Goal: Task Accomplishment & Management: Manage account settings

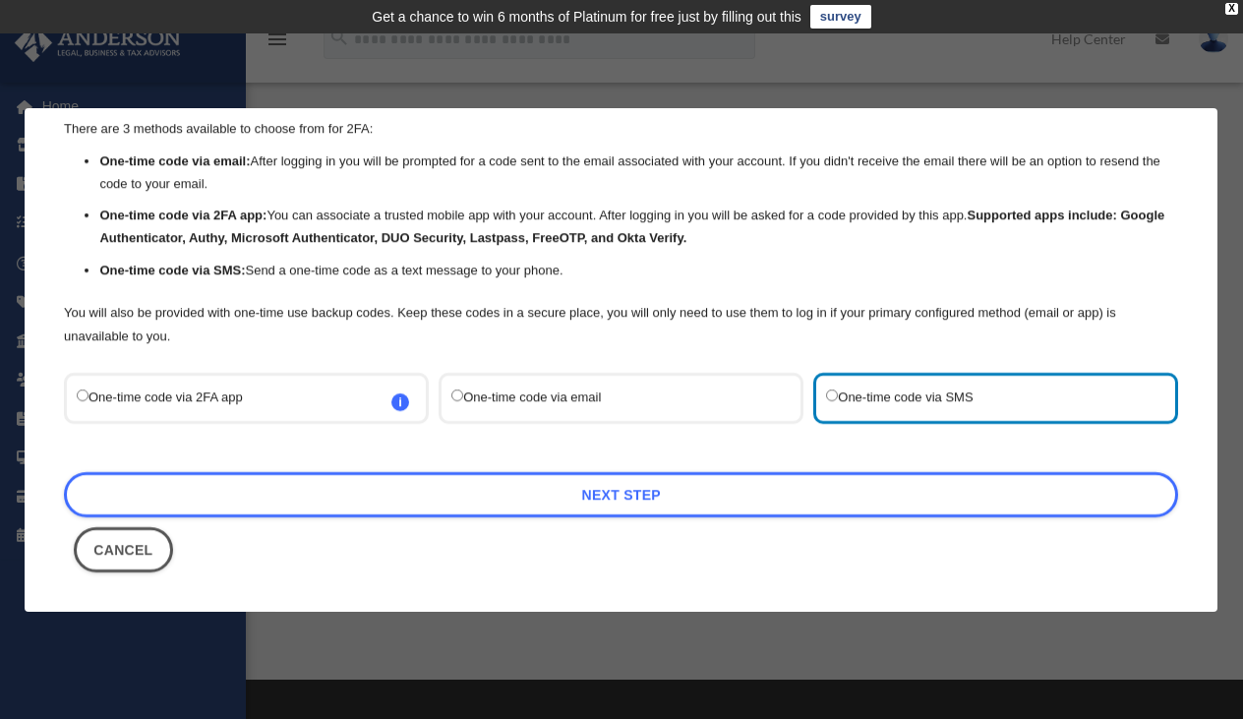
scroll to position [69, 0]
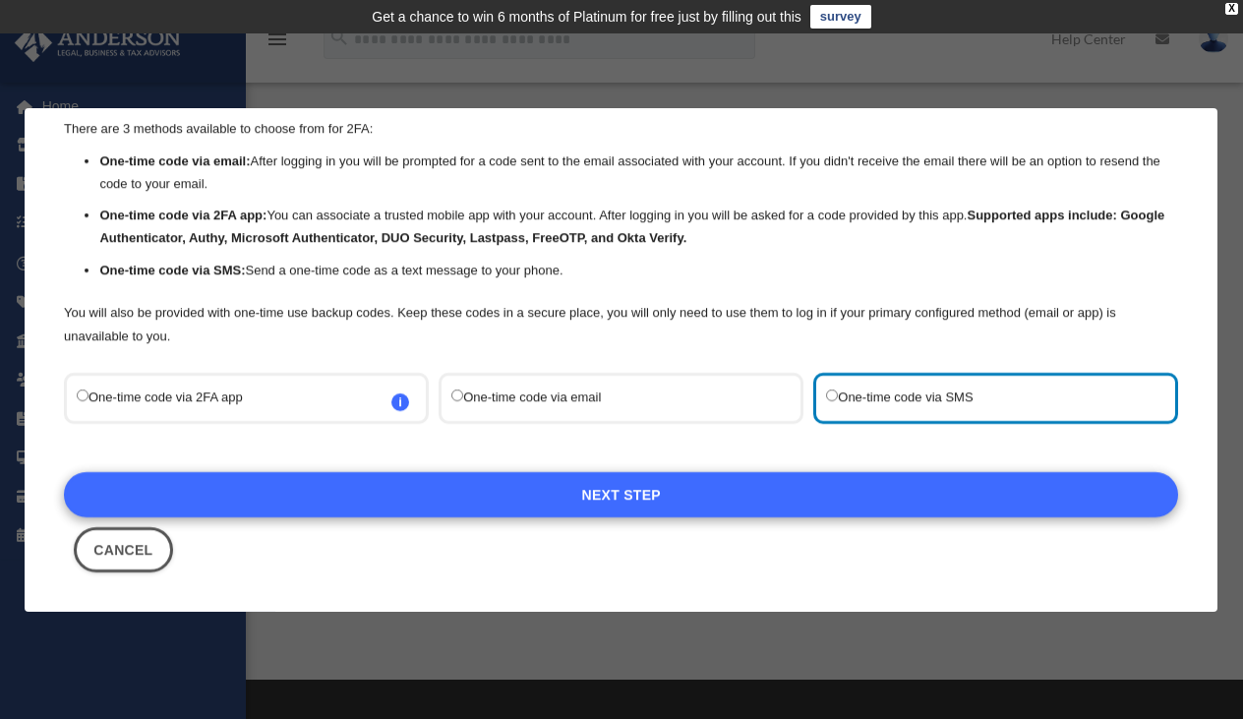
click at [625, 494] on link "Next Step" at bounding box center [621, 494] width 1115 height 45
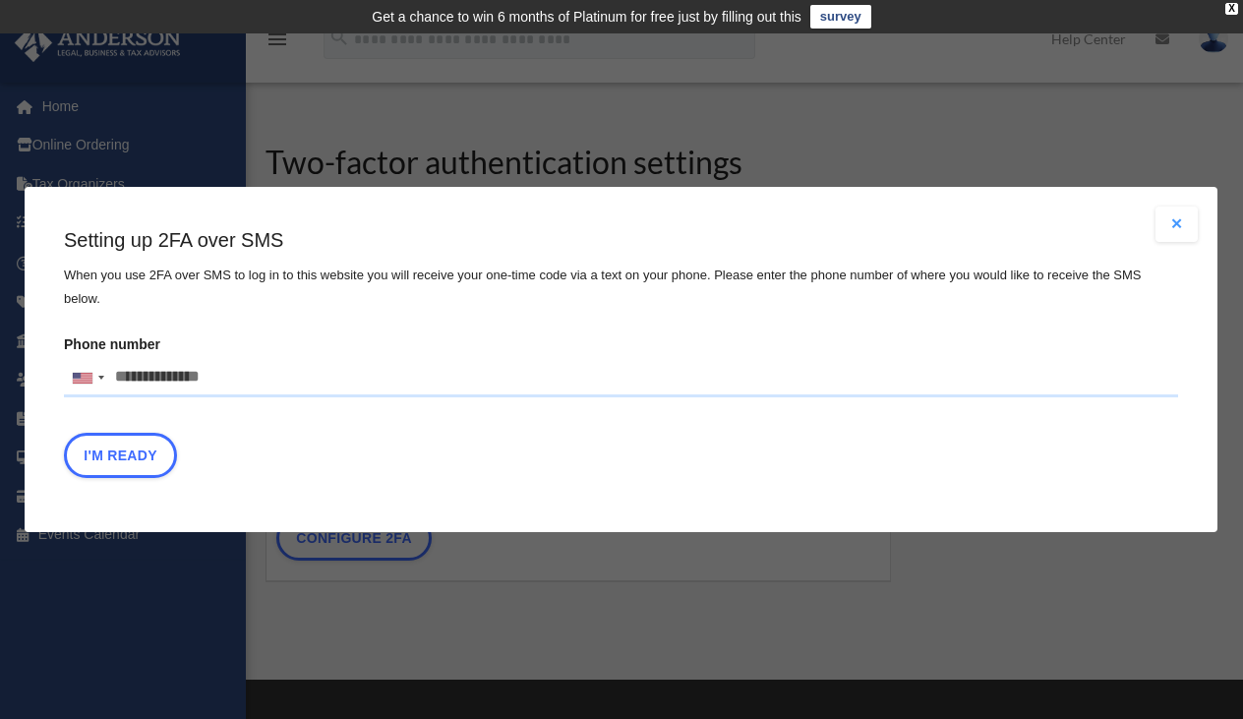
drag, startPoint x: 234, startPoint y: 376, endPoint x: 133, endPoint y: 377, distance: 101.3
click at [133, 376] on input "Phone number United States +1 United Kingdom +44 Afghanistan (‫افغانستان‬‎) +93…" at bounding box center [621, 377] width 1115 height 39
type input "**********"
click at [120, 455] on button "I'm Ready" at bounding box center [120, 455] width 113 height 45
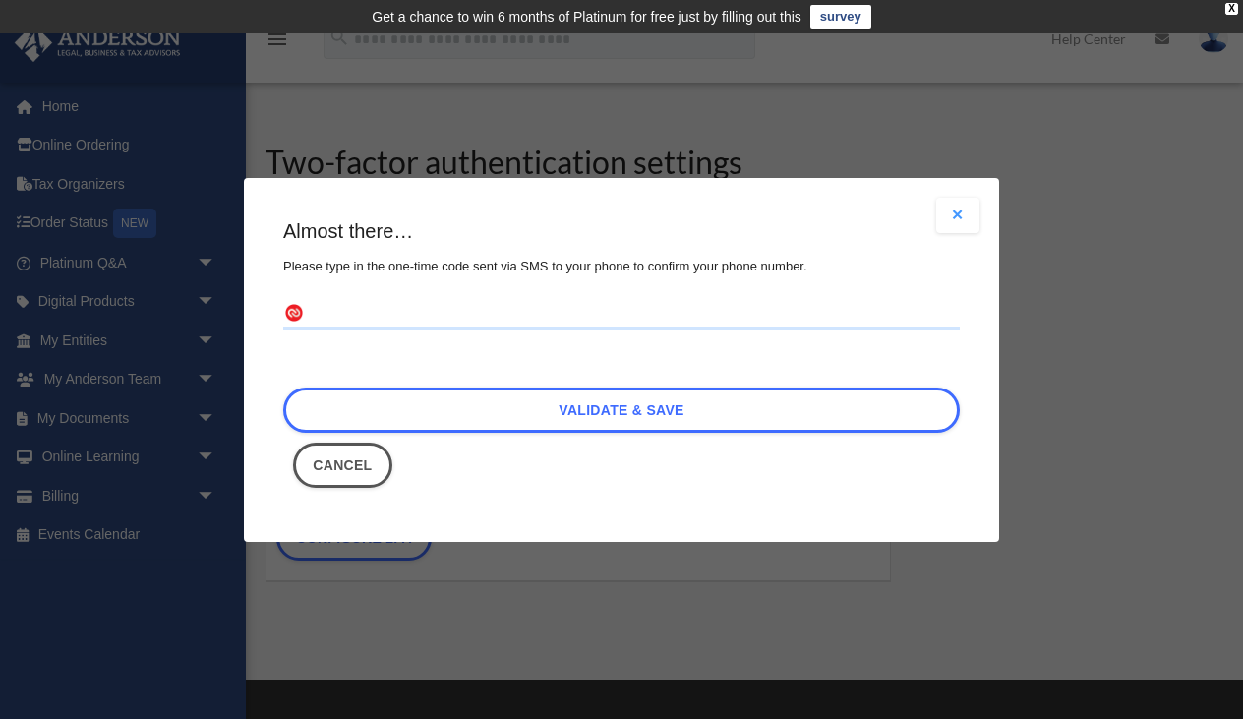
click at [439, 306] on input "text" at bounding box center [621, 313] width 677 height 31
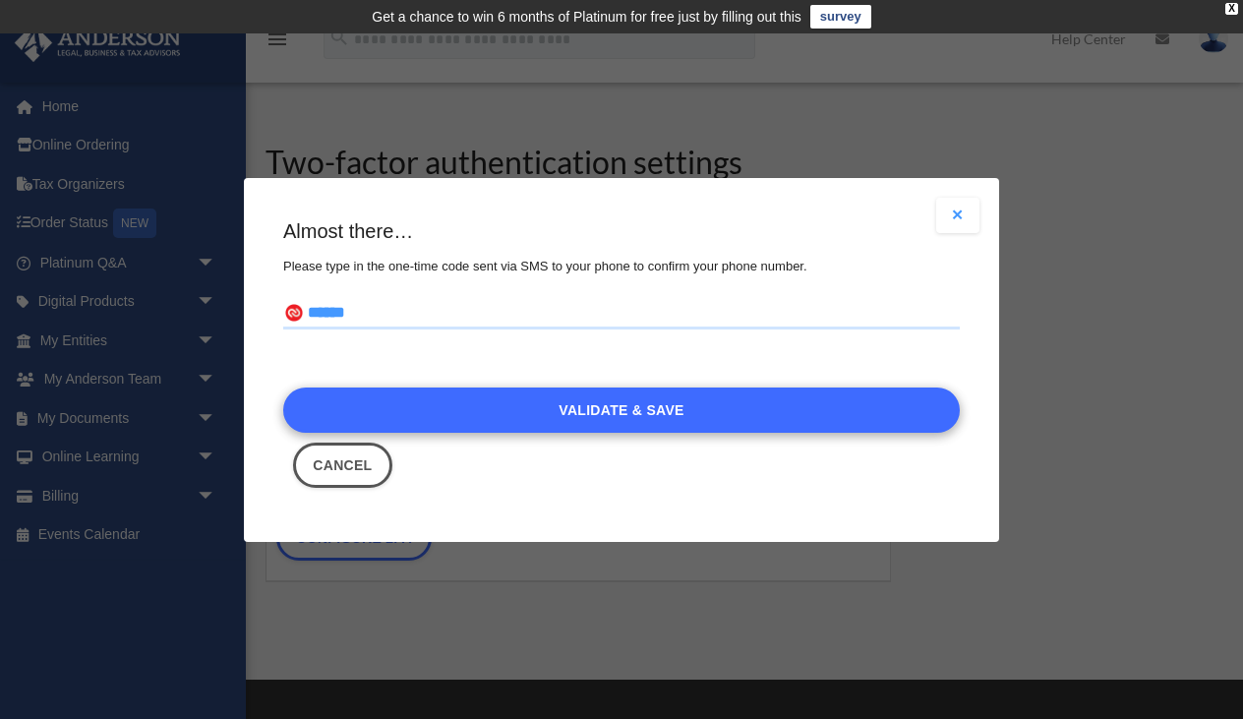
type input "******"
click at [523, 402] on link "Validate & Save" at bounding box center [621, 410] width 677 height 45
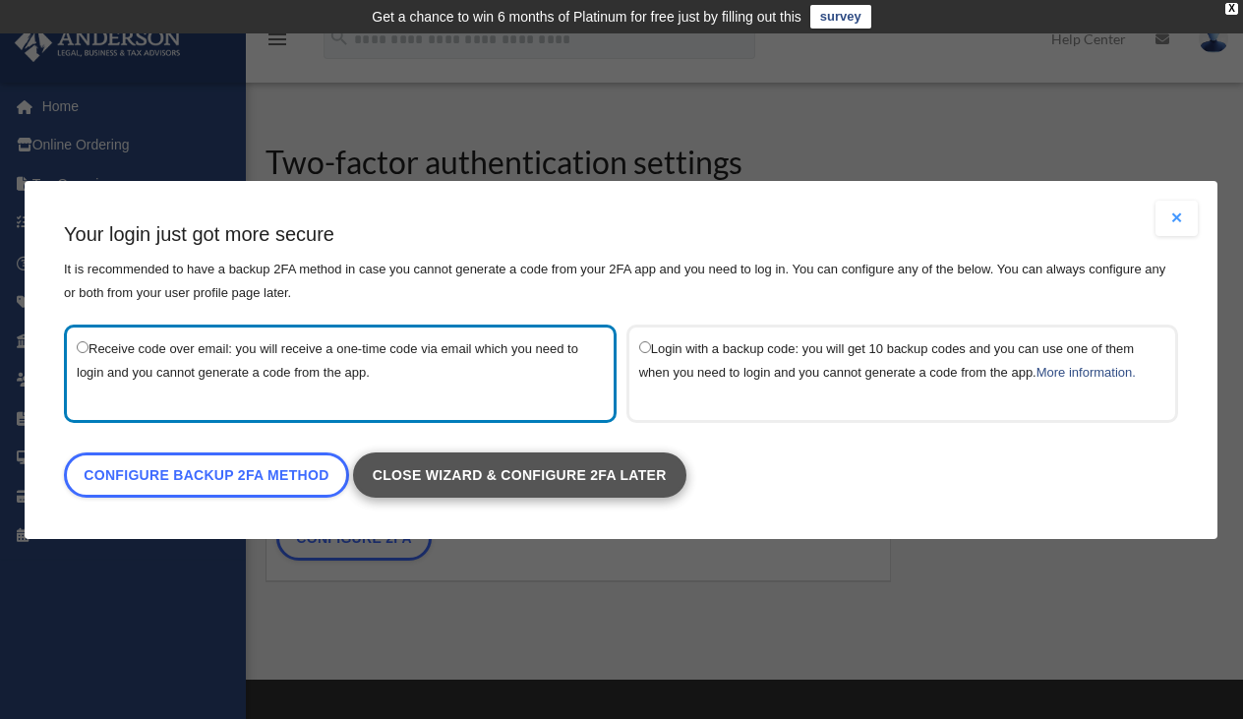
click at [527, 483] on link "Close wizard & configure 2FA later" at bounding box center [519, 474] width 333 height 45
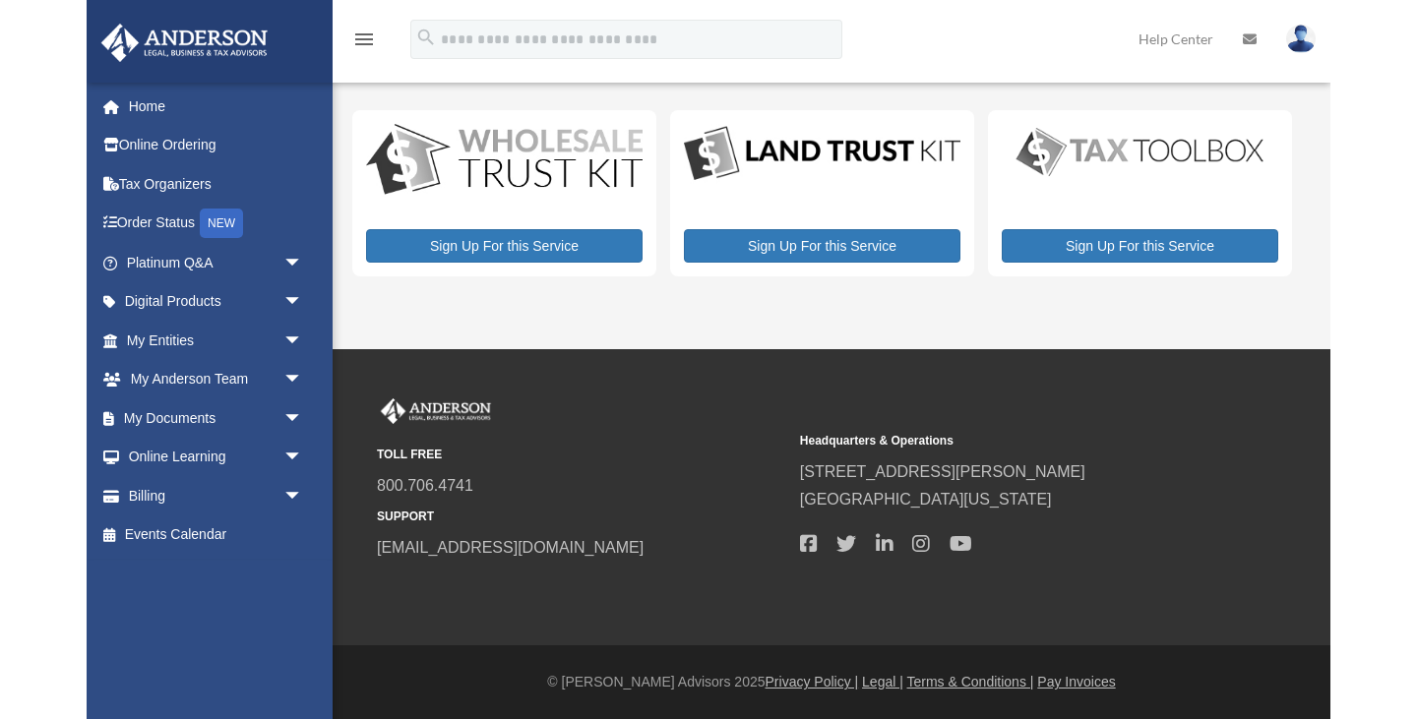
scroll to position [14, 0]
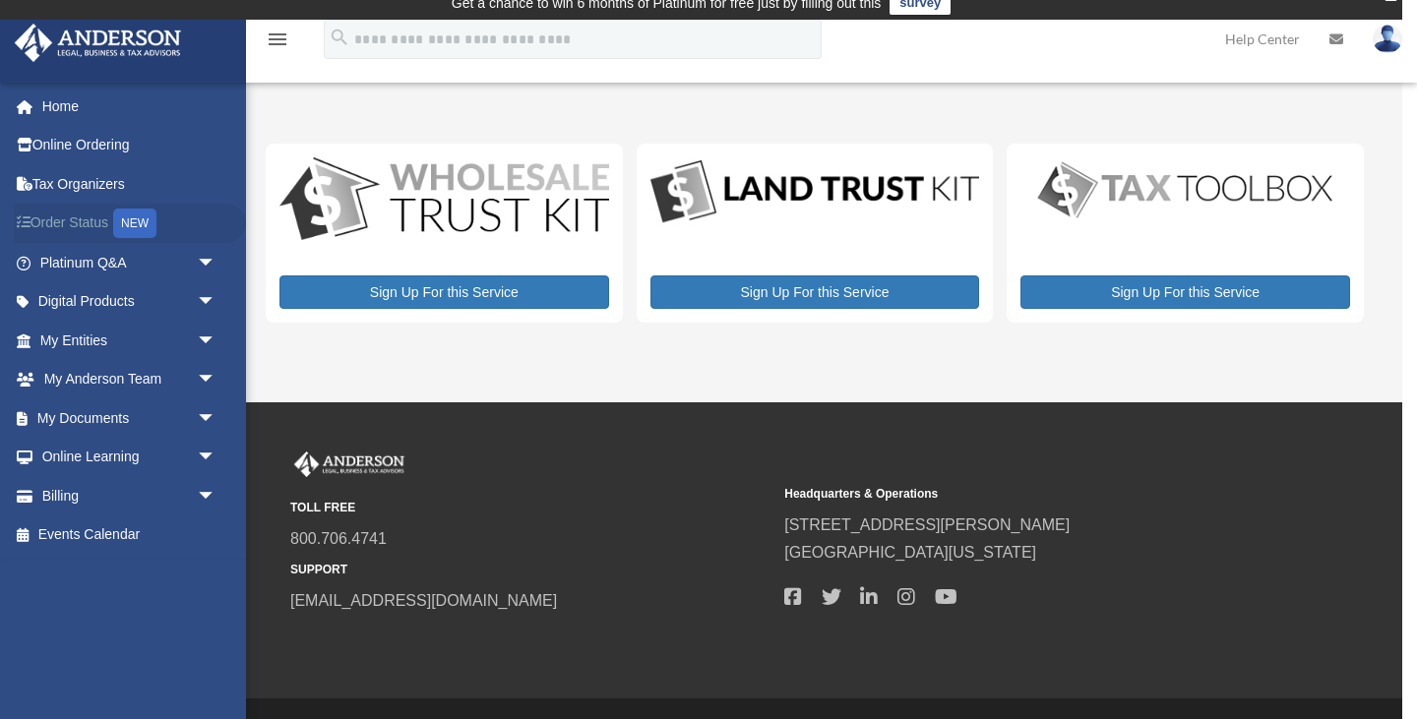
click at [119, 226] on link "Order Status NEW" at bounding box center [130, 224] width 232 height 40
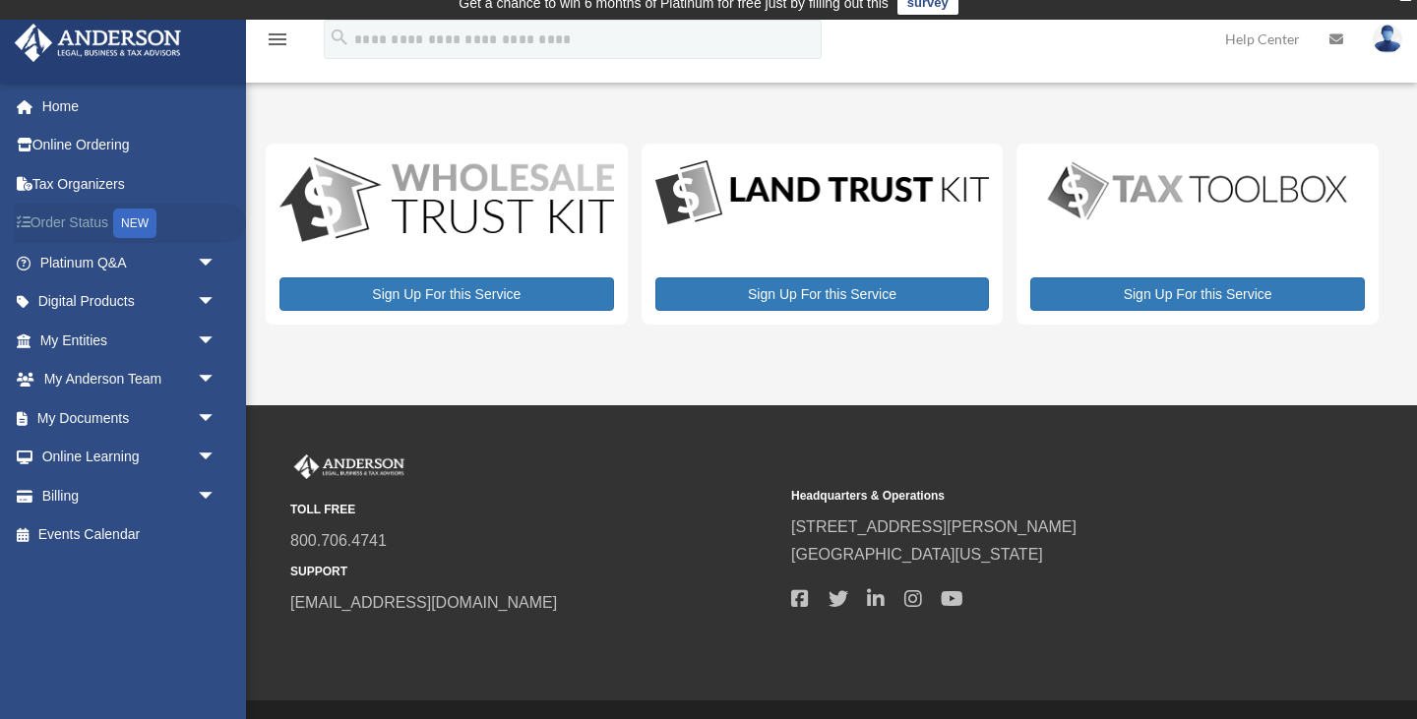
click at [147, 224] on div "NEW" at bounding box center [134, 224] width 43 height 30
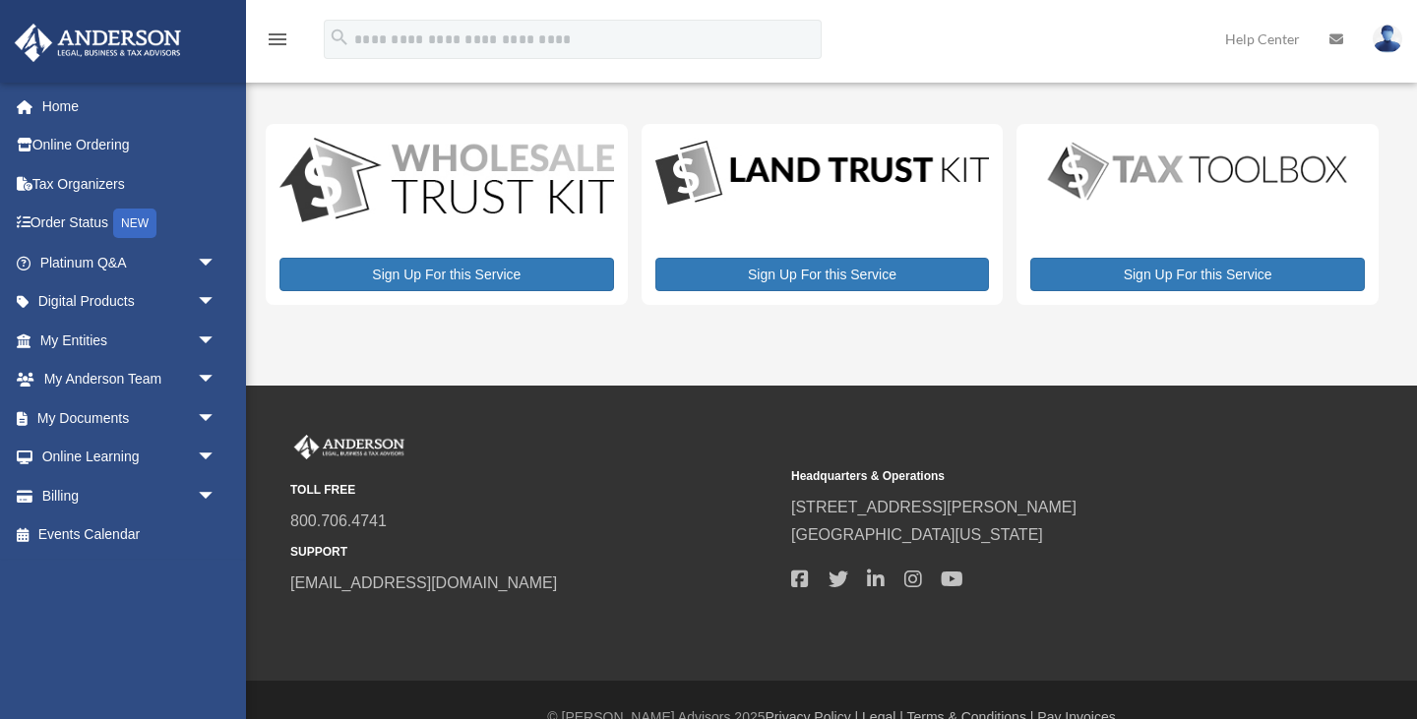
scroll to position [14, 0]
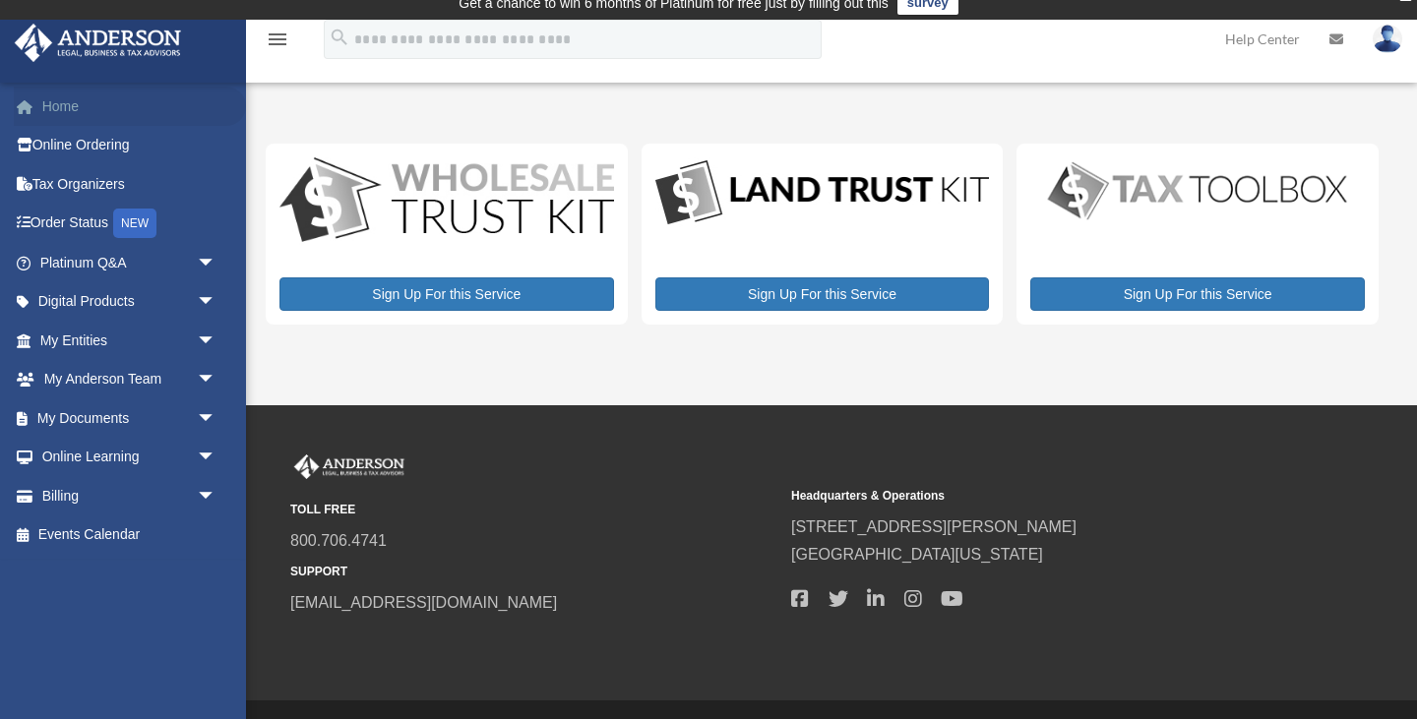
click at [82, 113] on link "Home" at bounding box center [130, 106] width 232 height 39
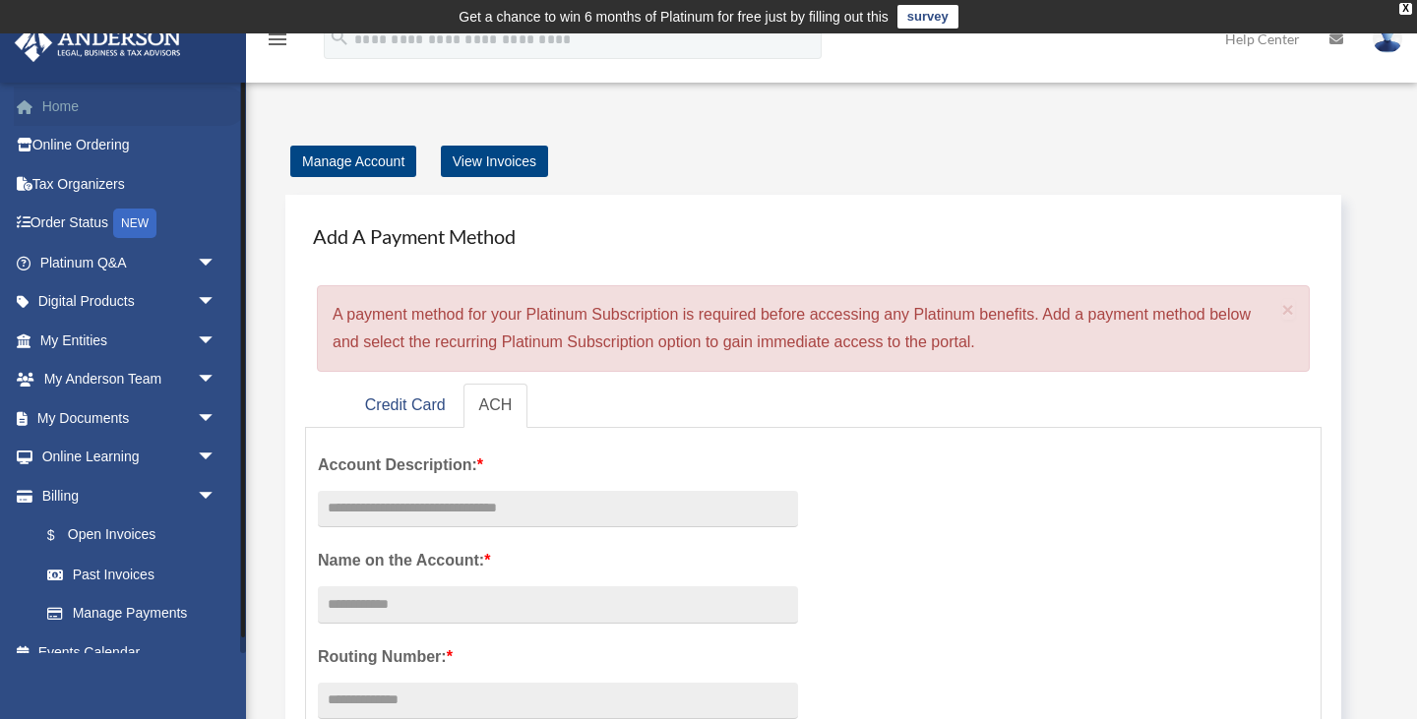
click at [130, 121] on link "Home" at bounding box center [130, 106] width 232 height 39
click at [147, 271] on link "Platinum Q&A arrow_drop_down" at bounding box center [130, 262] width 232 height 39
click at [205, 263] on span "arrow_drop_down" at bounding box center [216, 263] width 39 height 40
click at [179, 297] on link "Digital Products arrow_drop_down" at bounding box center [130, 301] width 232 height 39
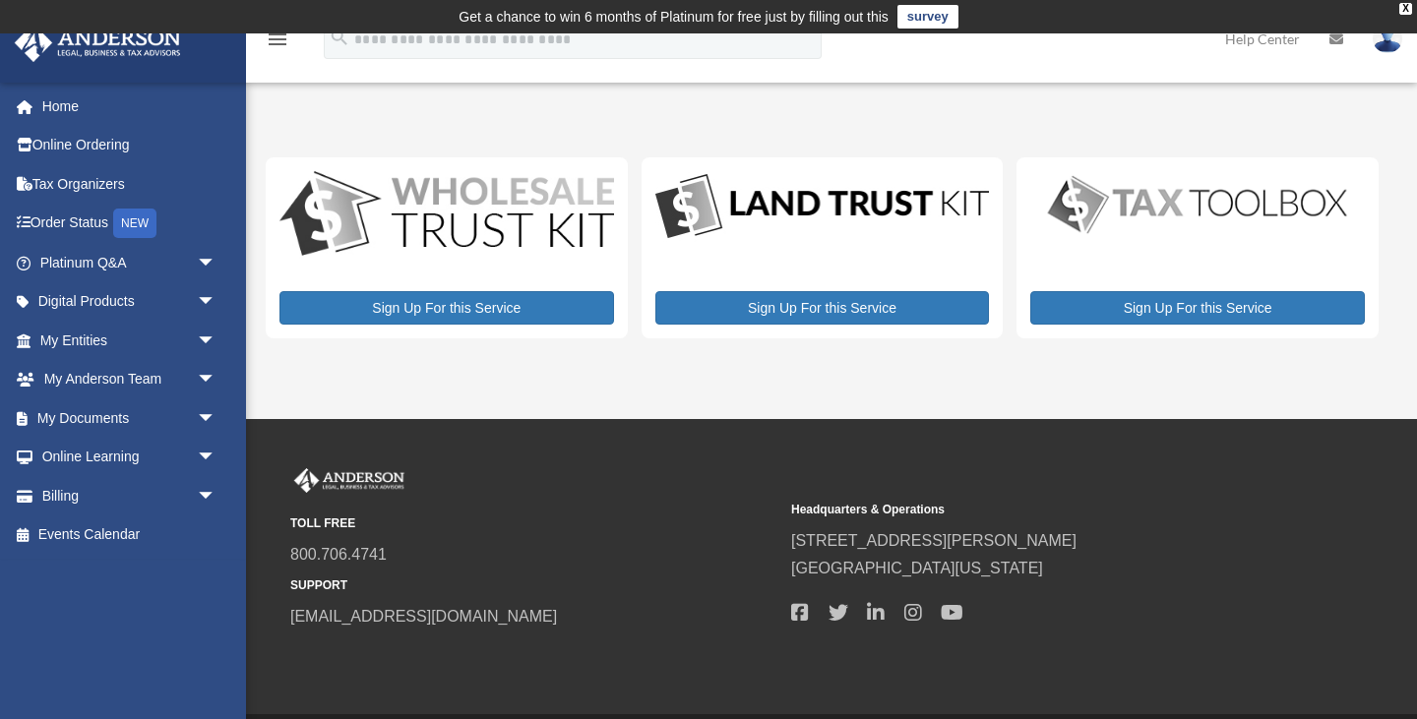
click at [1394, 34] on img at bounding box center [1387, 39] width 30 height 29
click at [1320, 132] on div "My Services date_range Published on Last updated [DATE] [DATE] by [PERSON_NAME]…" at bounding box center [829, 243] width 1126 height 238
click at [1159, 307] on link "Sign Up For this Service" at bounding box center [1197, 307] width 334 height 33
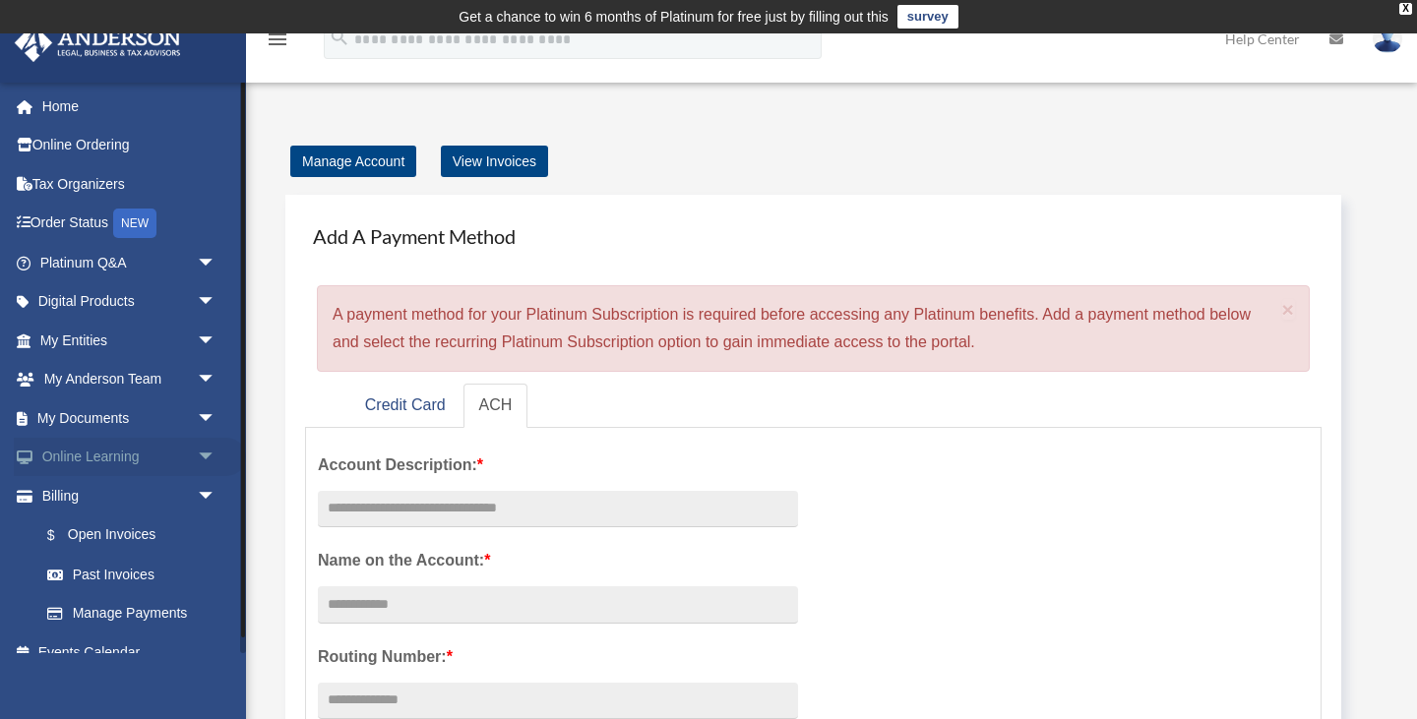
click at [206, 447] on span "arrow_drop_down" at bounding box center [216, 458] width 39 height 40
click at [115, 495] on link "Courses" at bounding box center [137, 495] width 218 height 39
